Goal: Task Accomplishment & Management: Use online tool/utility

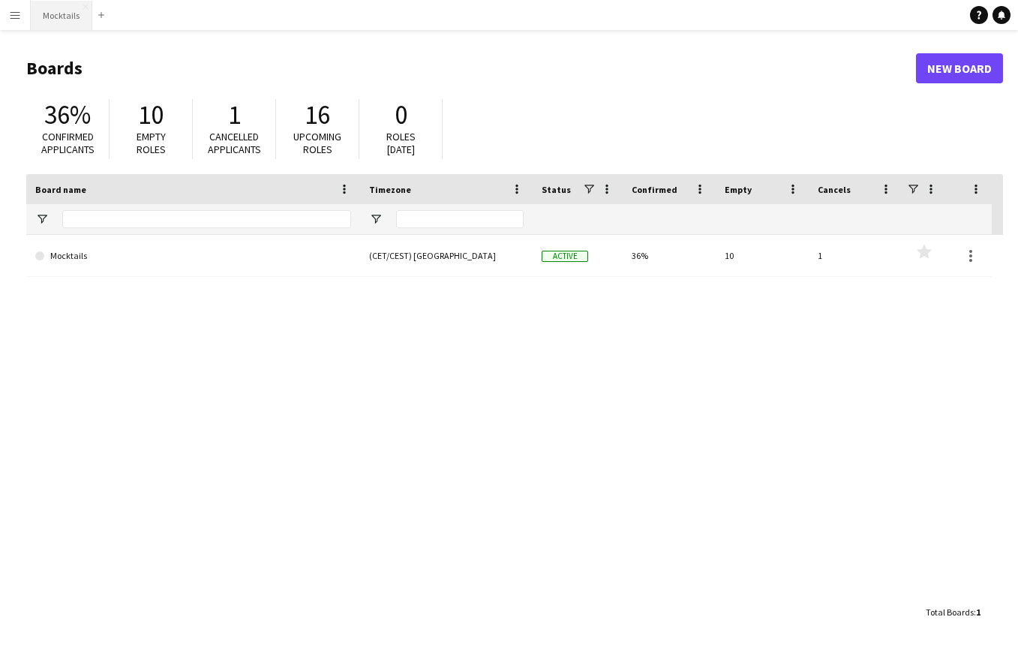
click at [52, 18] on button "Mocktails Close" at bounding box center [62, 15] width 62 height 29
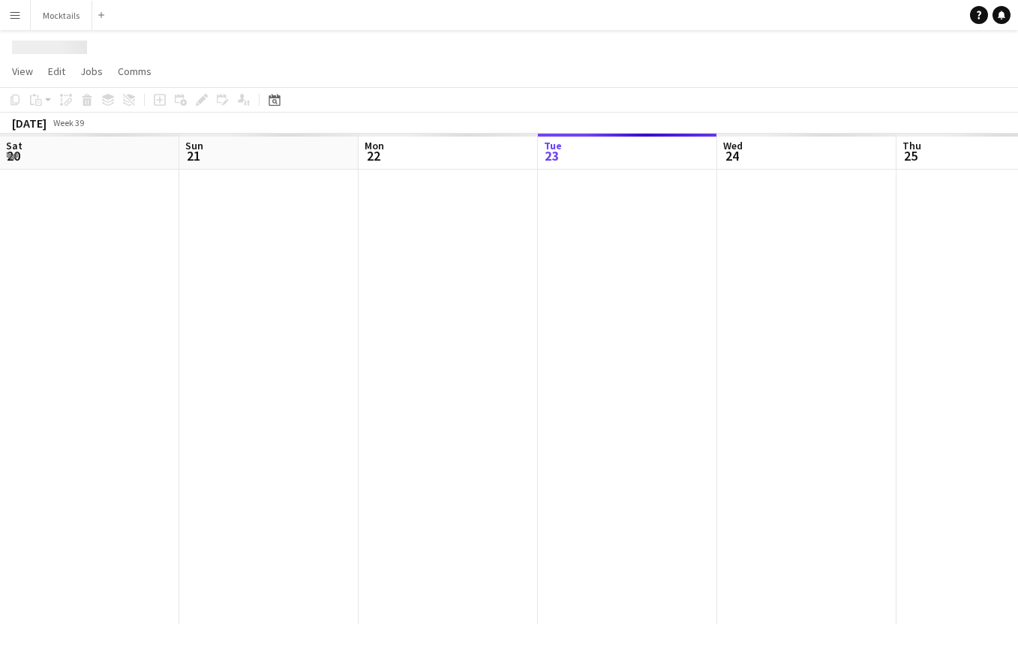
scroll to position [0, 359]
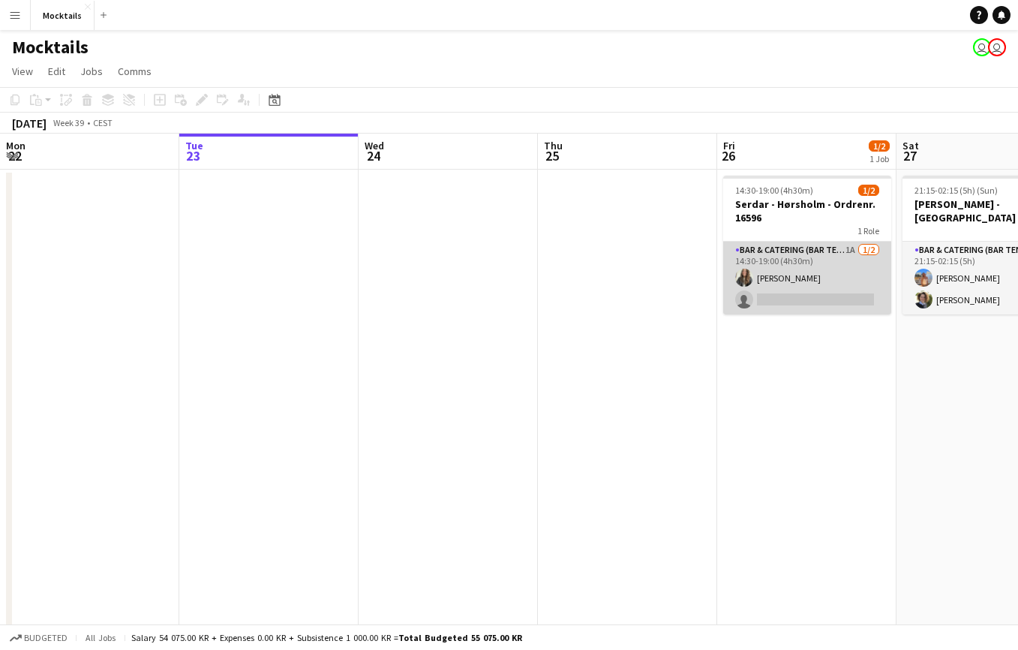
click at [812, 282] on app-card-role "Bar & Catering (Bar Tender) 1A [DATE] 14:30-19:00 (4h30m) [PERSON_NAME] single-…" at bounding box center [807, 278] width 168 height 73
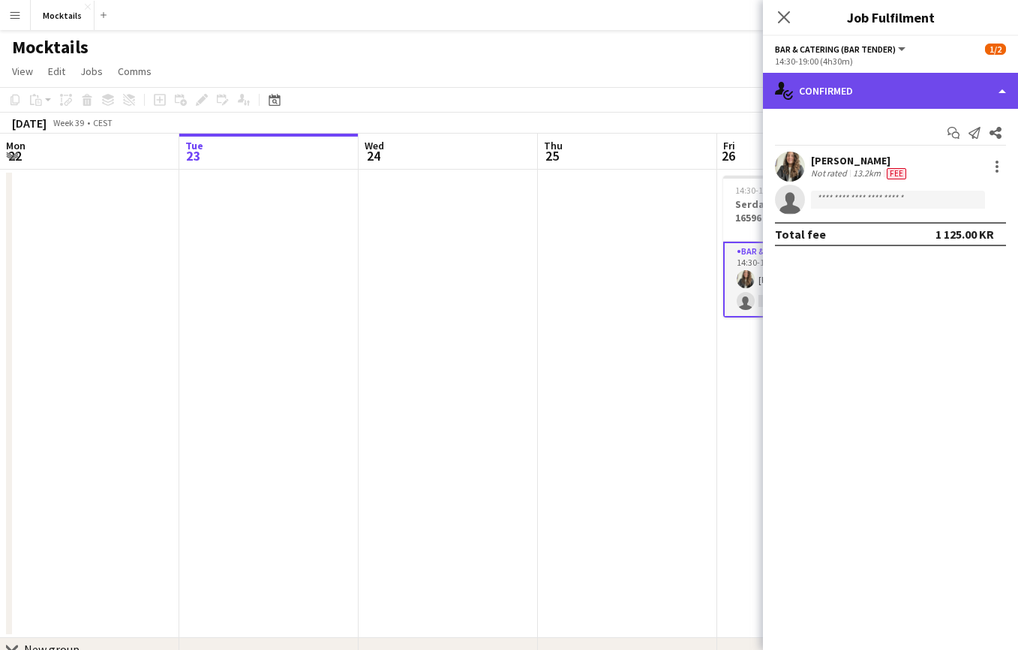
click at [888, 89] on div "single-neutral-actions-check-2 Confirmed" at bounding box center [890, 91] width 255 height 36
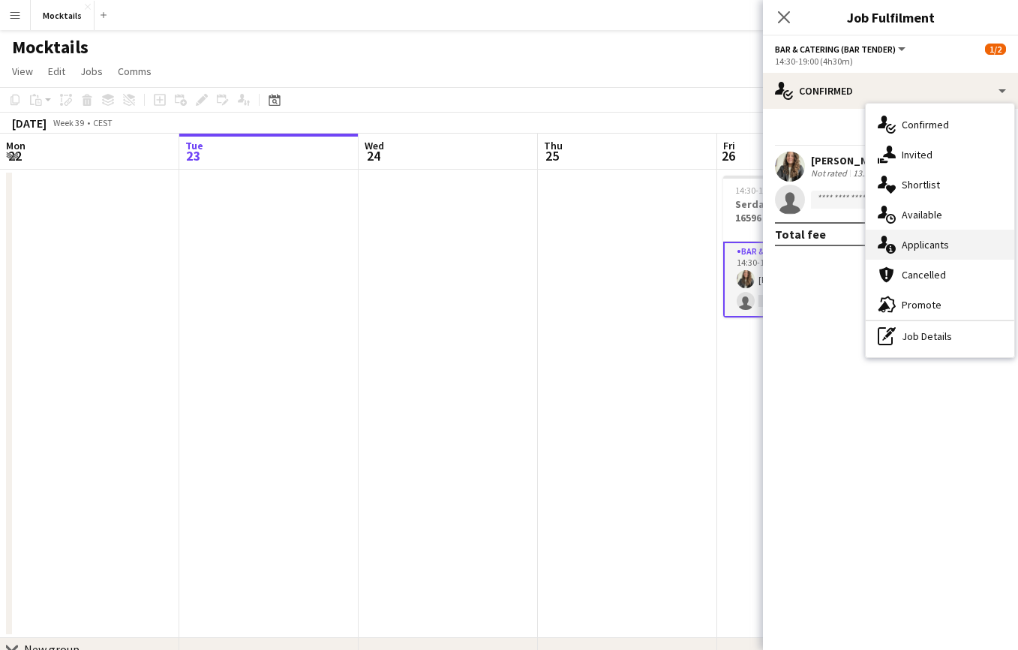
click at [937, 239] on span "Applicants" at bounding box center [925, 245] width 47 height 14
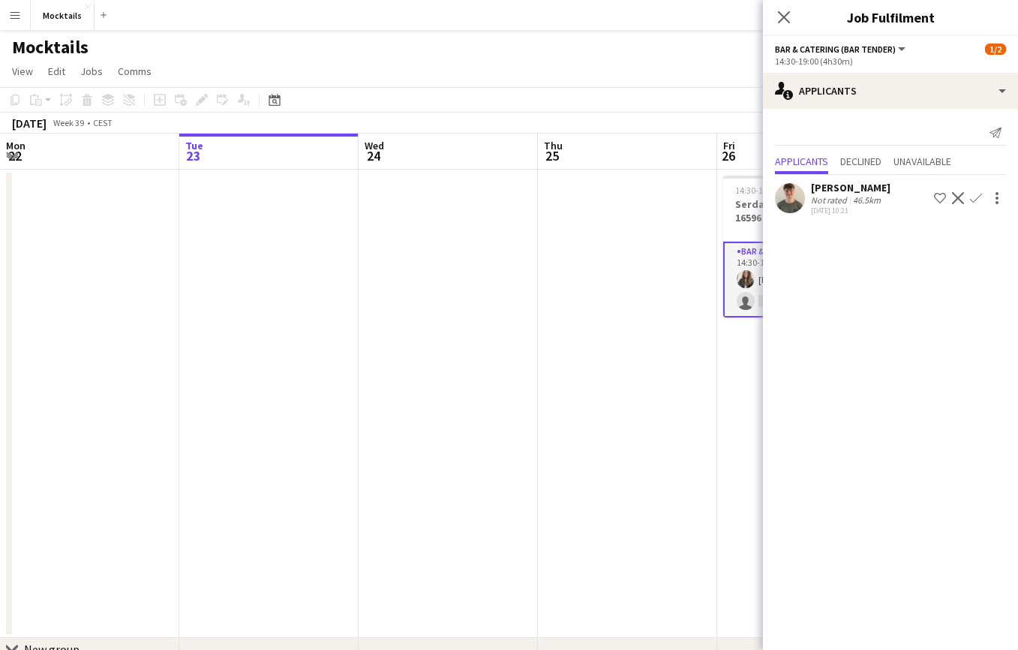
click at [862, 191] on div "[PERSON_NAME]" at bounding box center [851, 188] width 80 height 14
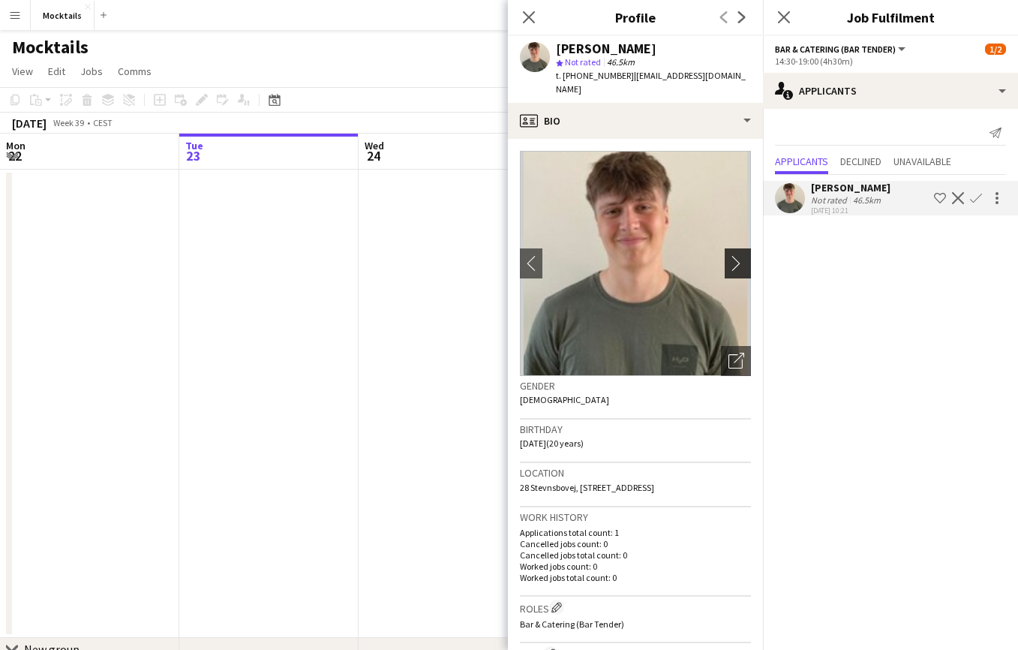
click at [739, 255] on app-icon "chevron-right" at bounding box center [739, 263] width 23 height 16
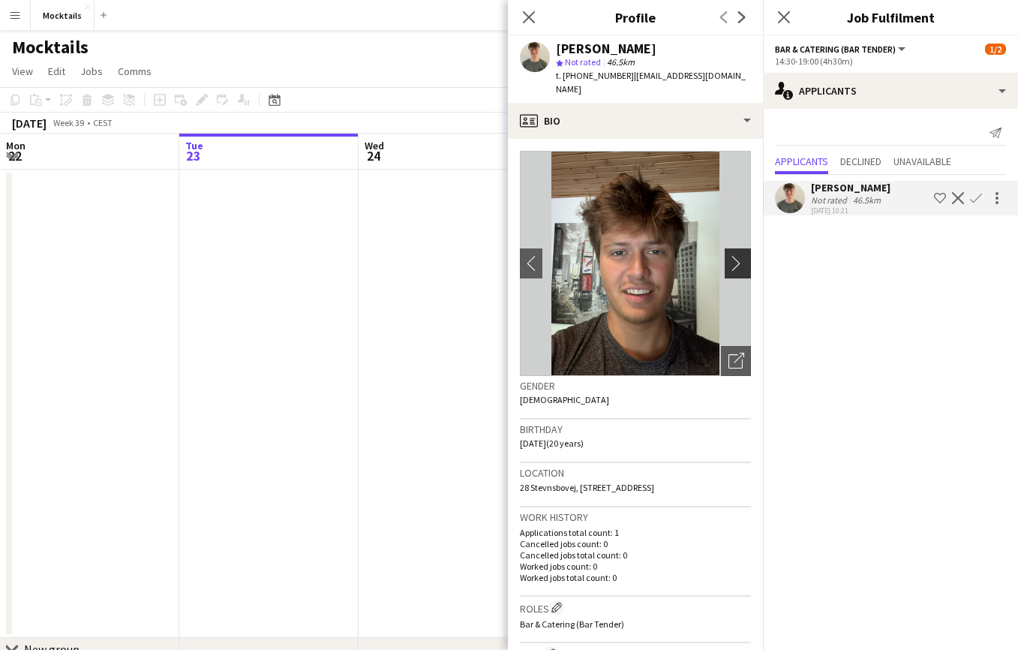
click at [739, 255] on app-icon "chevron-right" at bounding box center [739, 263] width 23 height 16
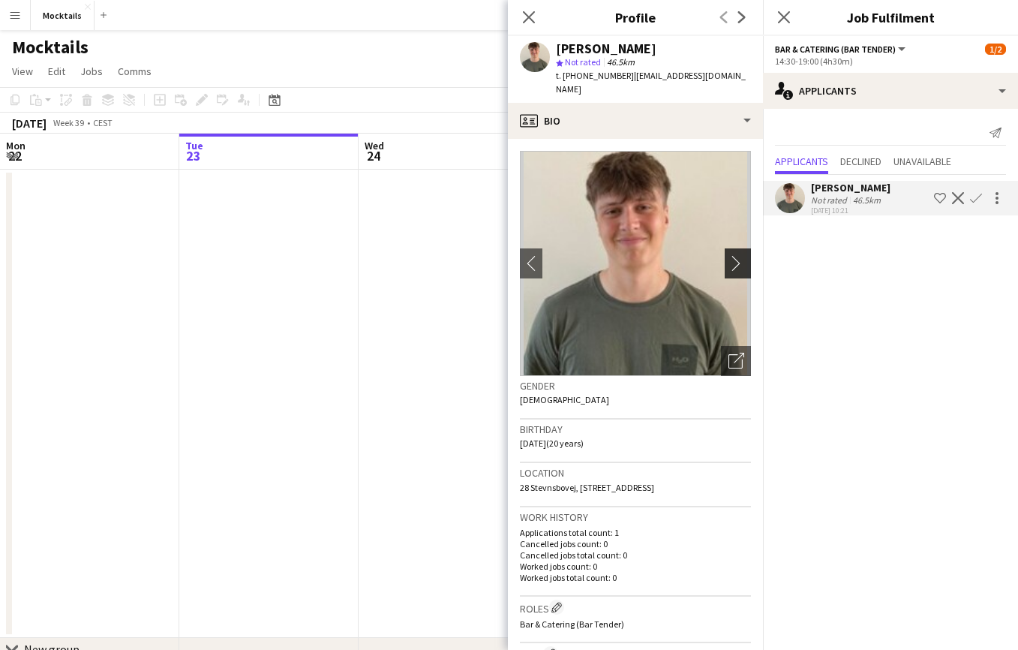
click at [739, 255] on app-icon "chevron-right" at bounding box center [739, 263] width 23 height 16
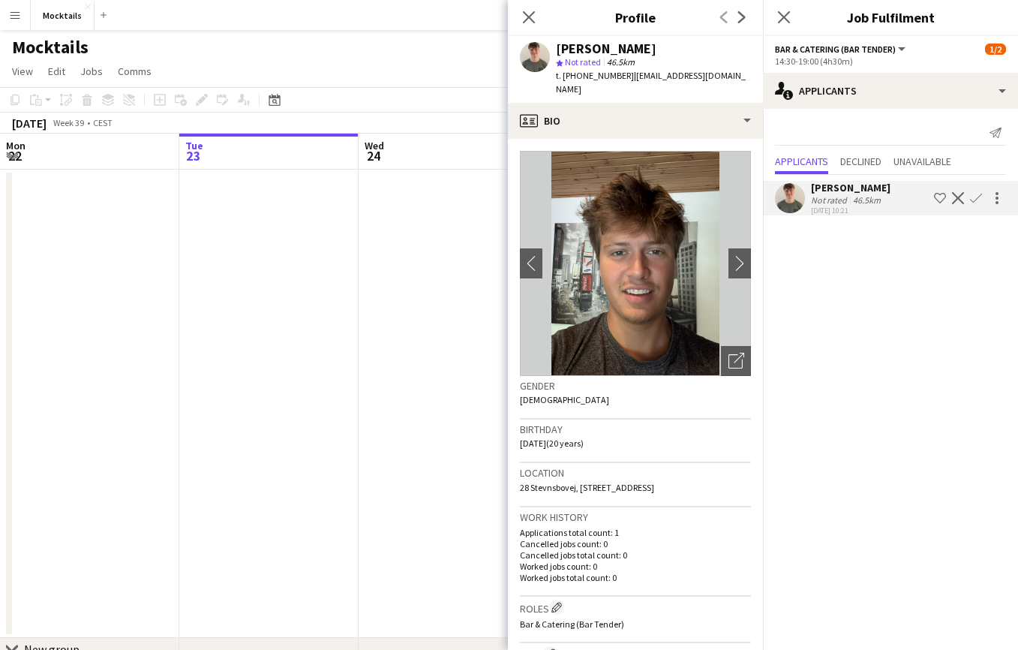
scroll to position [0, 0]
